Goal: Use online tool/utility: Utilize a website feature to perform a specific function

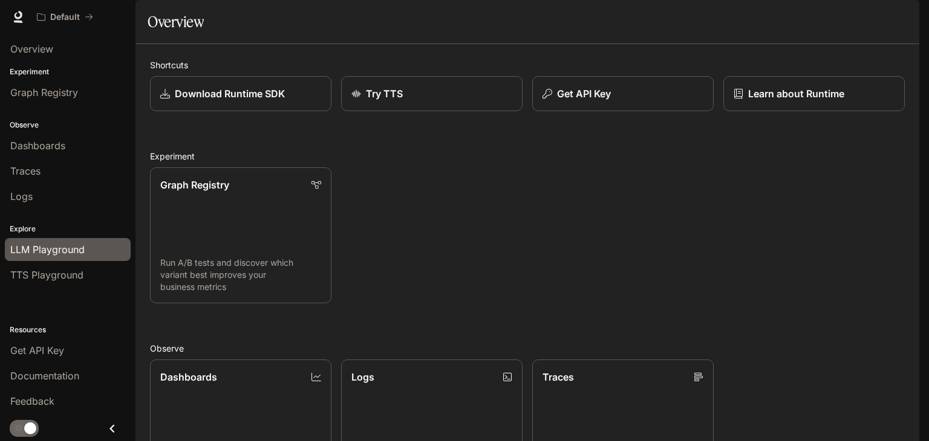
click at [68, 250] on span "LLM Playground" at bounding box center [47, 249] width 74 height 15
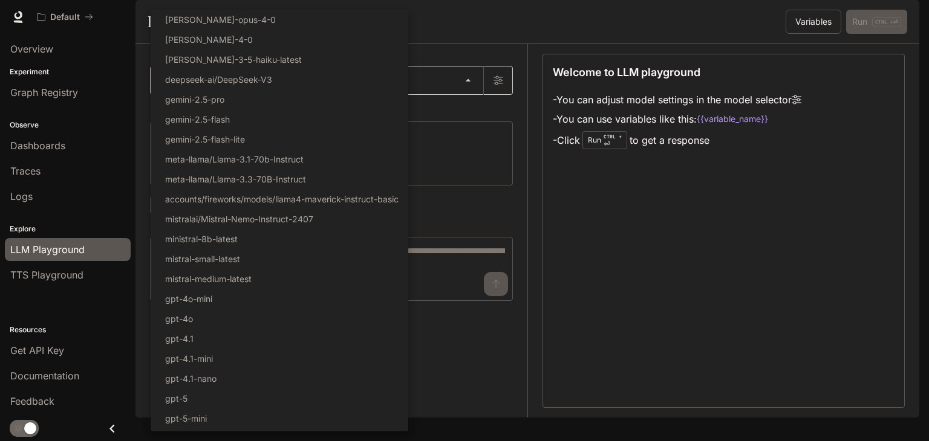
click at [221, 107] on body "Skip to main content Default Documentation Documentation Portal Overview Experi…" at bounding box center [464, 220] width 929 height 441
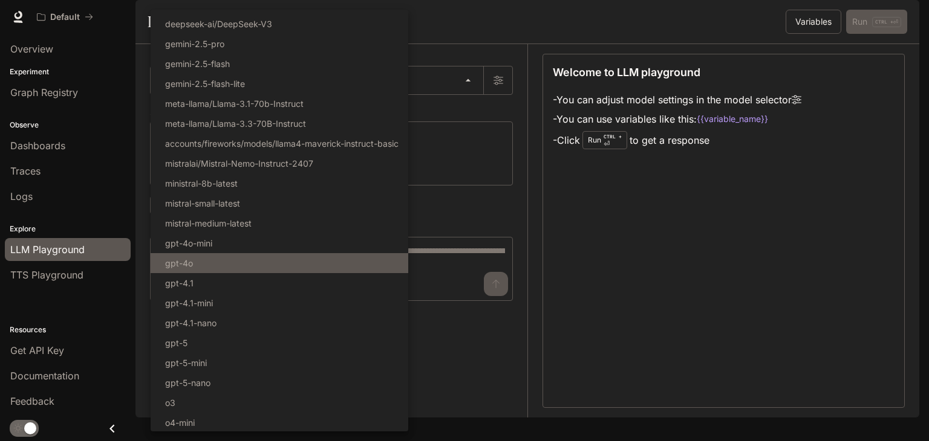
scroll to position [77, 0]
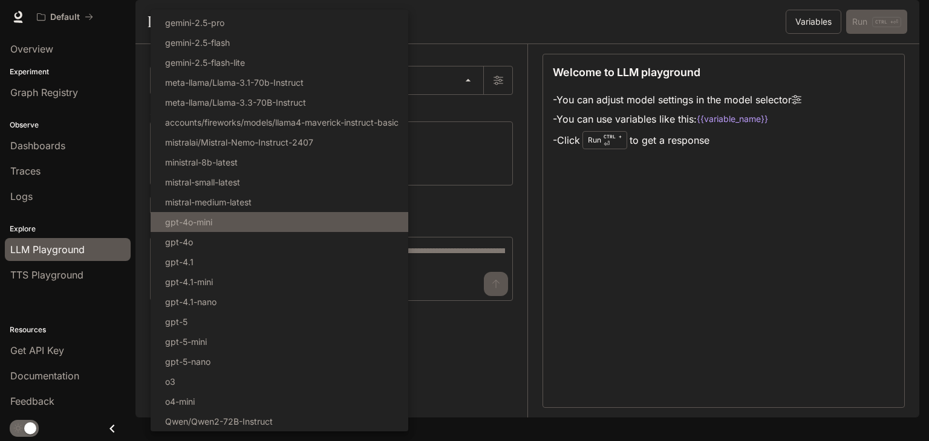
click at [198, 216] on p "gpt-4o-mini" at bounding box center [188, 222] width 47 height 13
type input "**********"
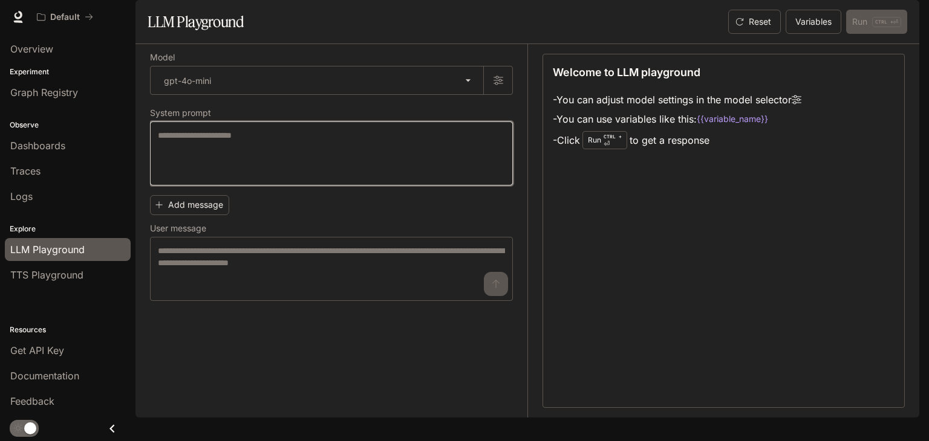
click at [216, 168] on textarea at bounding box center [331, 153] width 347 height 48
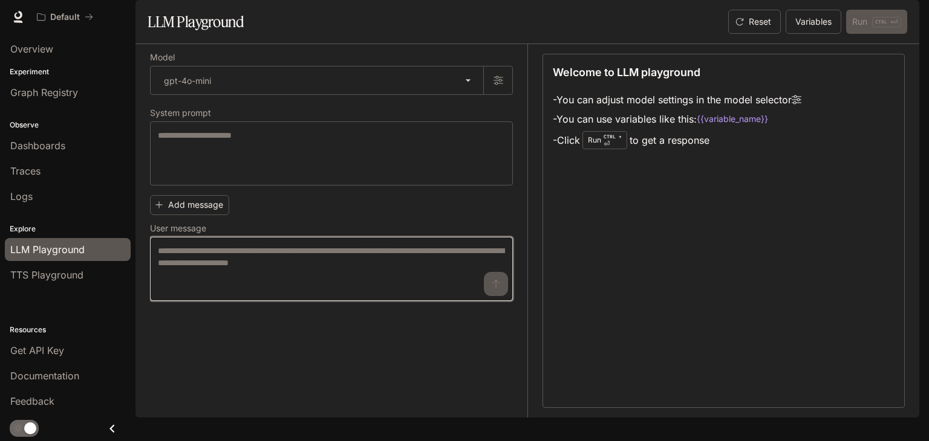
click at [278, 287] on textarea at bounding box center [331, 269] width 347 height 48
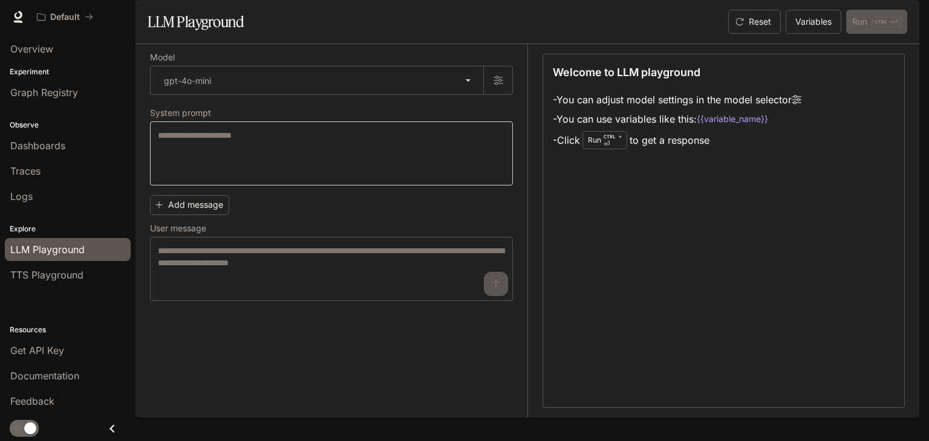
click at [230, 158] on div "* ​" at bounding box center [331, 154] width 363 height 64
type textarea "*"
click at [187, 215] on button "Add message" at bounding box center [189, 205] width 79 height 20
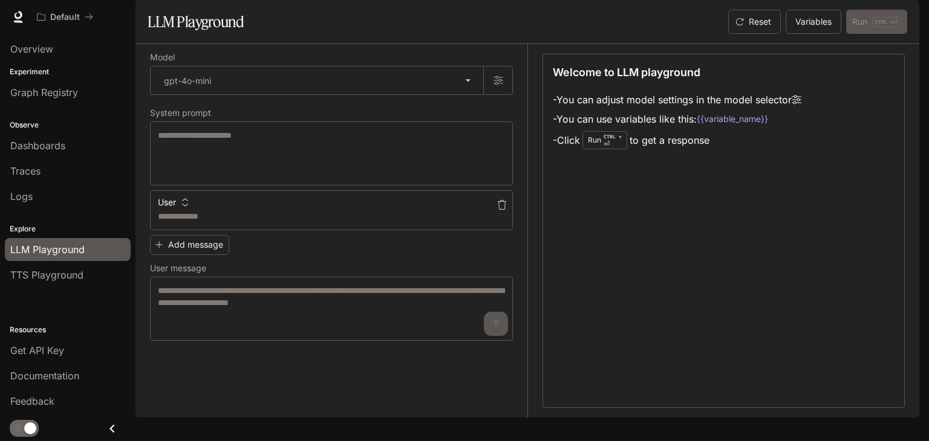
click at [497, 210] on icon "button" at bounding box center [502, 205] width 10 height 10
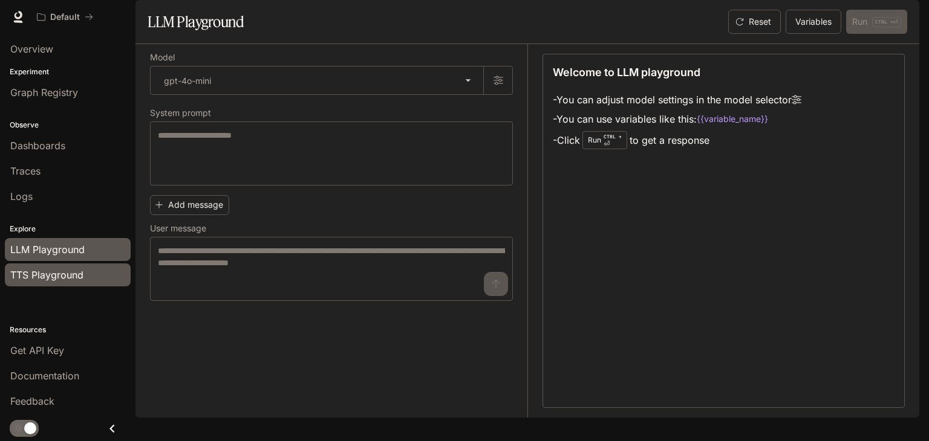
click at [69, 280] on span "TTS Playground" at bounding box center [46, 275] width 73 height 15
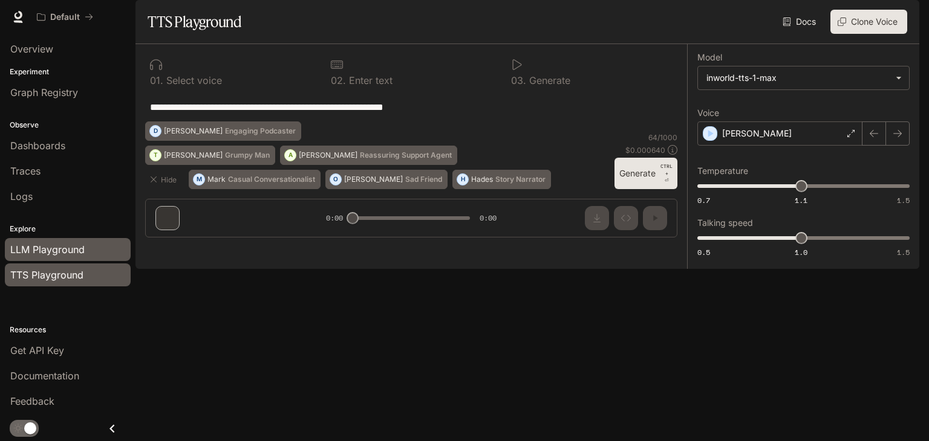
click at [35, 237] on li "LLM Playground" at bounding box center [67, 249] width 135 height 25
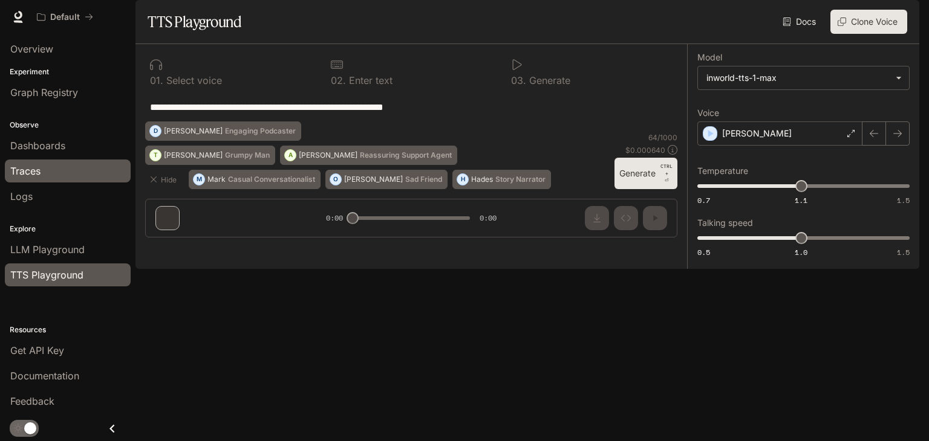
click at [33, 161] on link "Traces" at bounding box center [68, 171] width 126 height 23
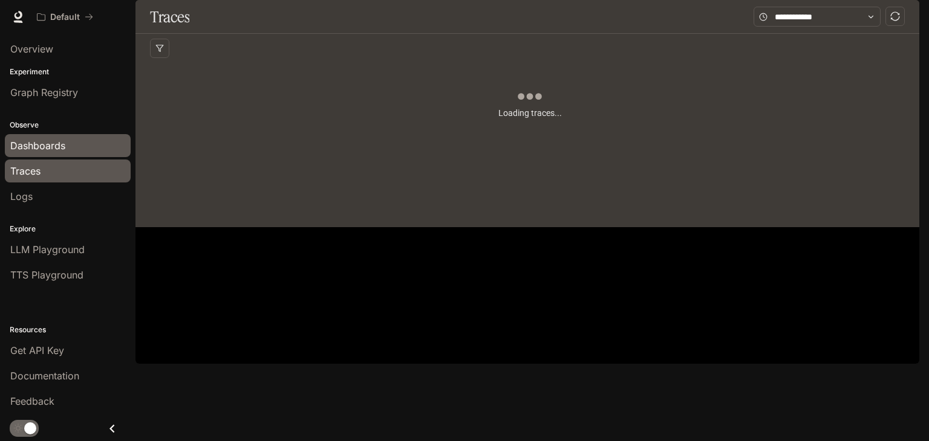
click at [27, 154] on link "Dashboards" at bounding box center [68, 145] width 126 height 23
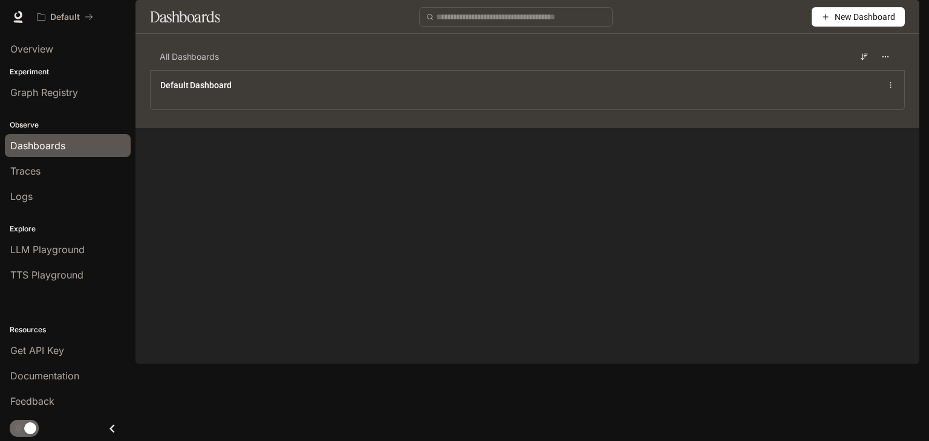
click at [167, 15] on div "Default" at bounding box center [421, 17] width 780 height 24
click at [35, 255] on link "LLM Playground" at bounding box center [68, 249] width 126 height 23
